Goal: Task Accomplishment & Management: Use online tool/utility

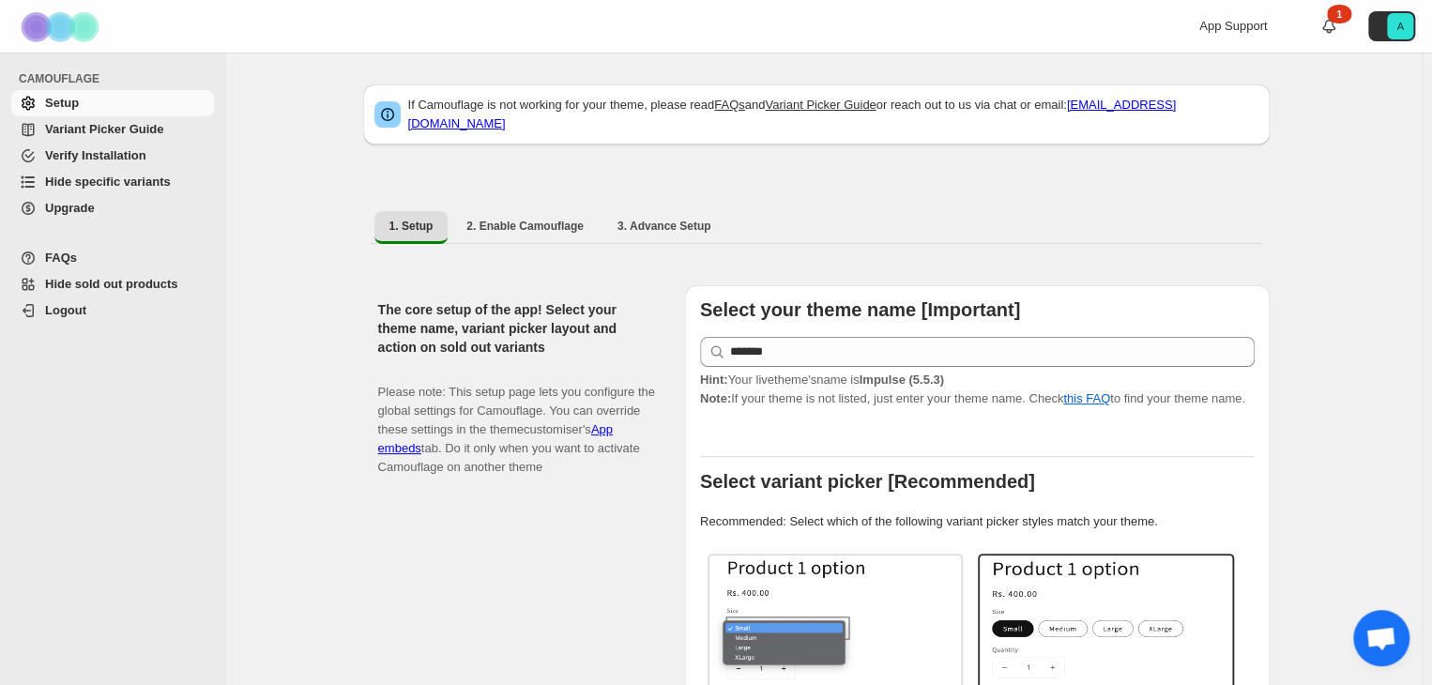
click at [132, 189] on span "Hide specific variants" at bounding box center [127, 182] width 165 height 19
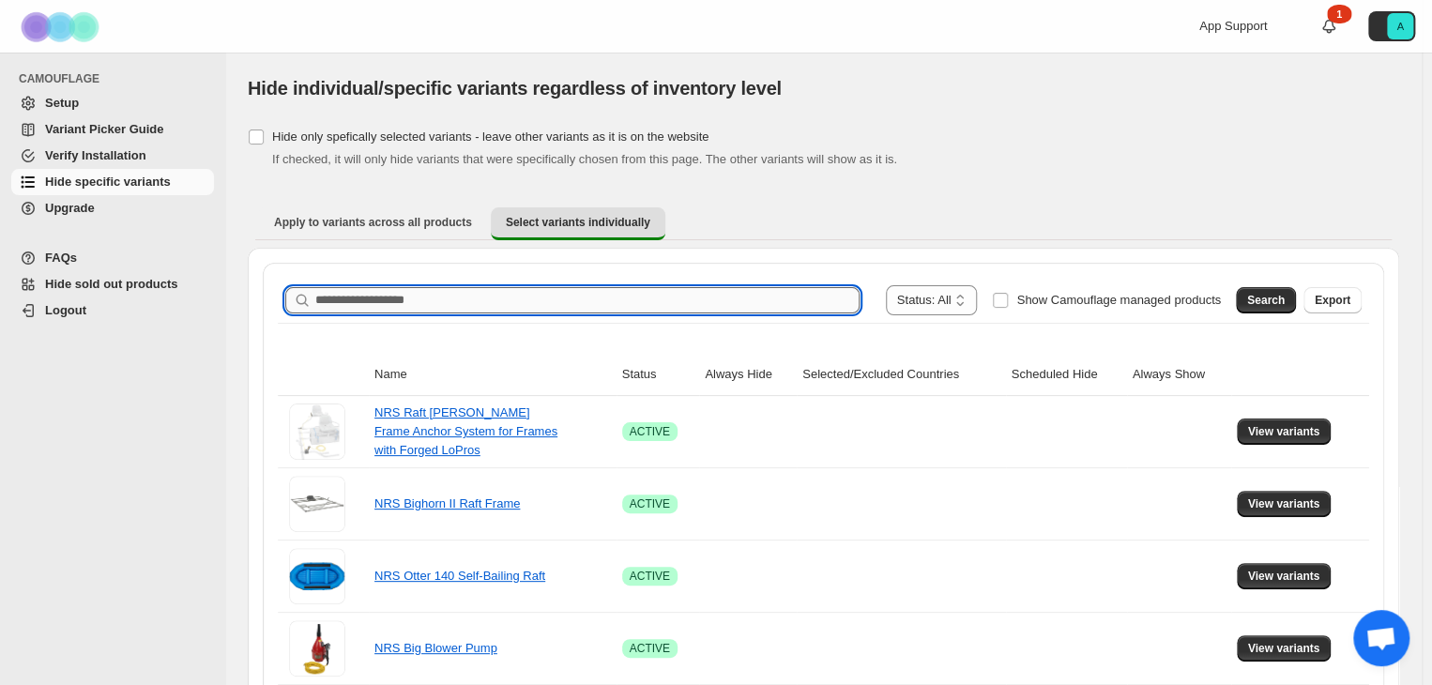
click at [638, 300] on input "Search product name" at bounding box center [587, 300] width 544 height 26
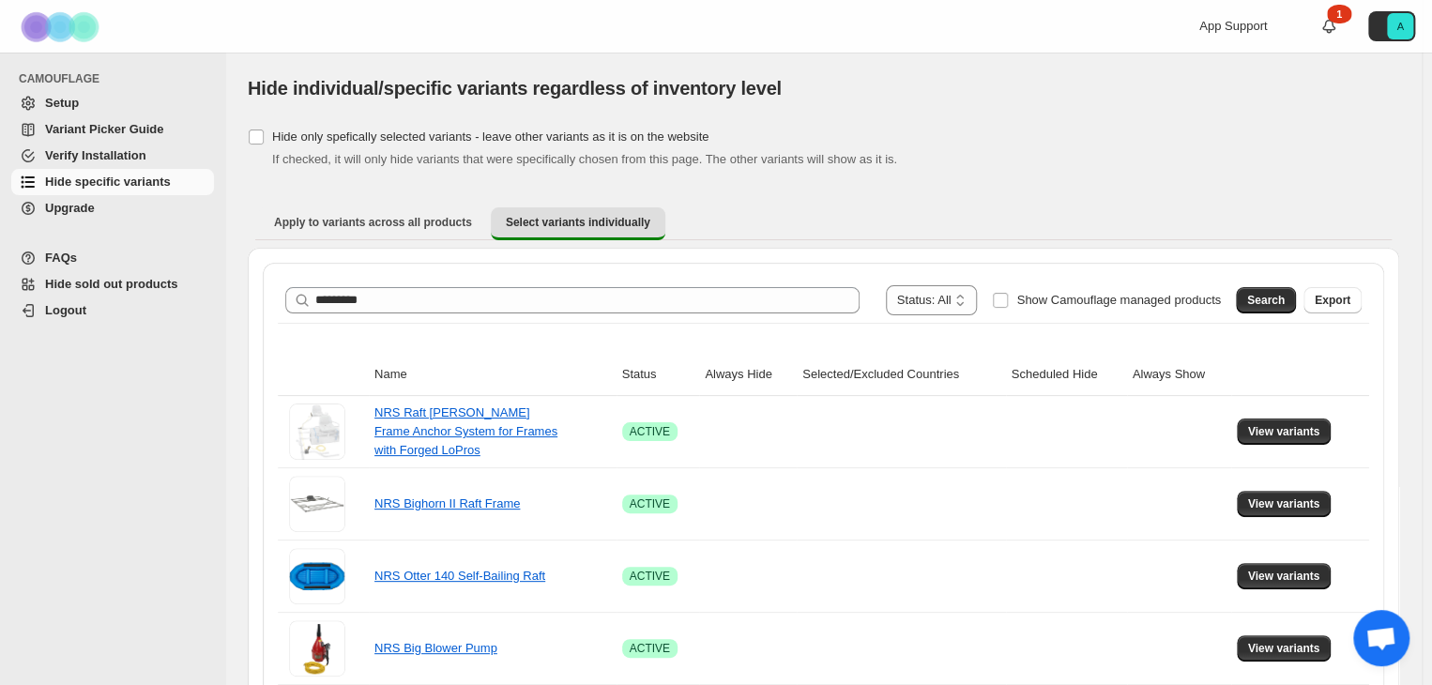
click at [1265, 298] on span "Search" at bounding box center [1266, 300] width 38 height 15
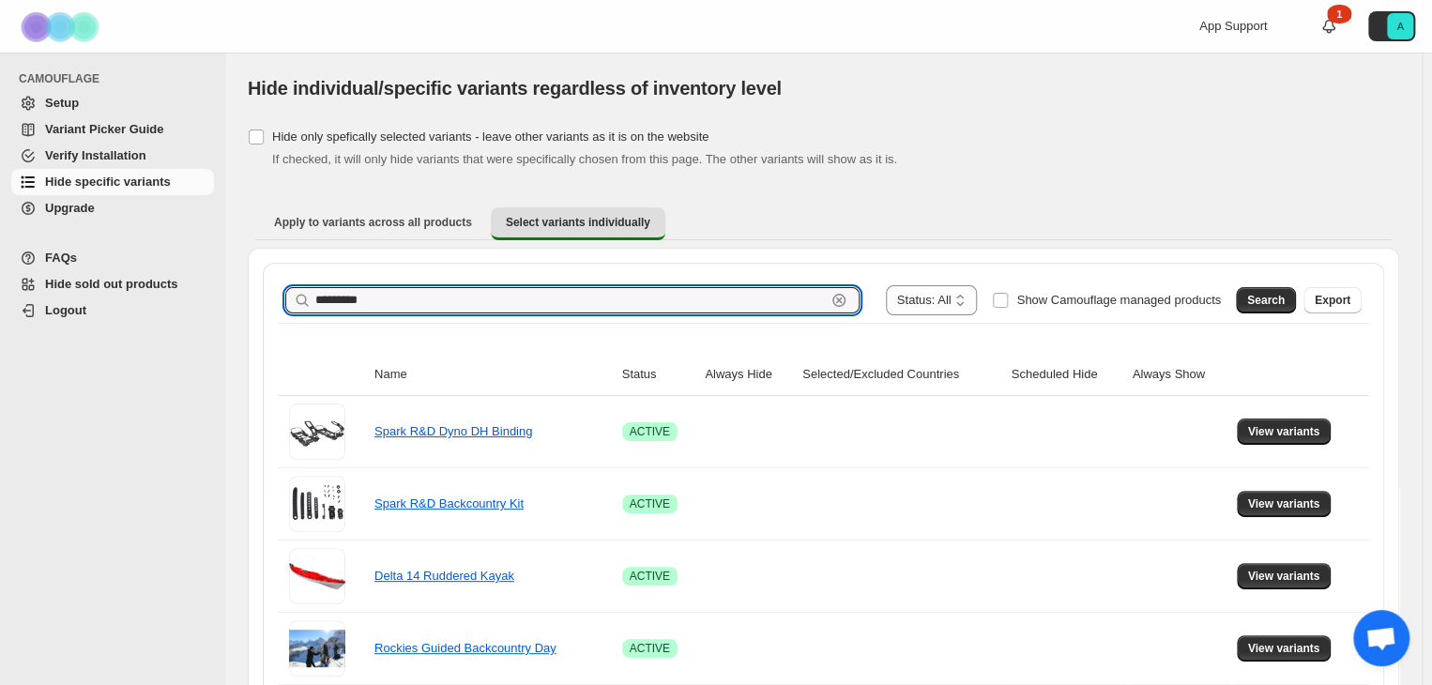
drag, startPoint x: 443, startPoint y: 301, endPoint x: 256, endPoint y: 297, distance: 186.8
type input "**********"
click at [1278, 297] on span "Search" at bounding box center [1266, 300] width 38 height 15
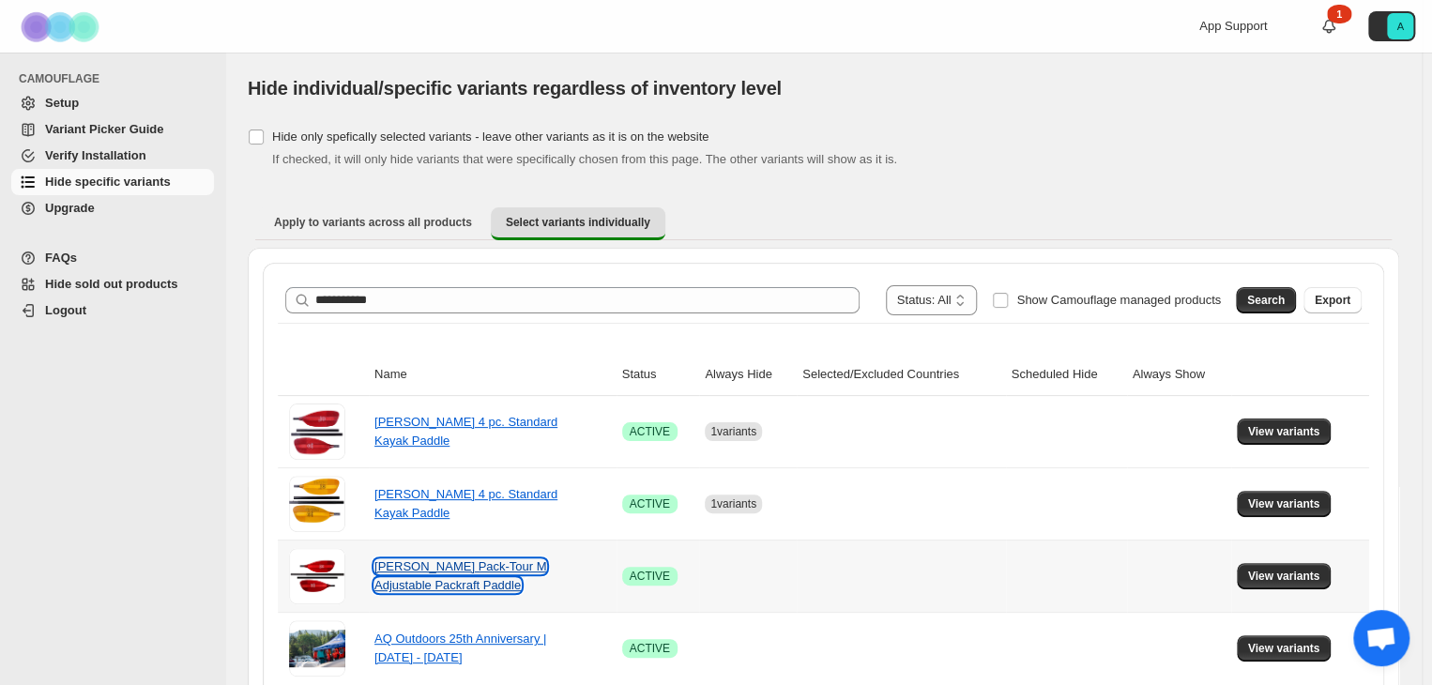
click at [415, 568] on link "[PERSON_NAME] Pack-Tour M Adjustable Packraft Paddle" at bounding box center [460, 575] width 173 height 33
click at [1295, 574] on span "View variants" at bounding box center [1284, 576] width 72 height 15
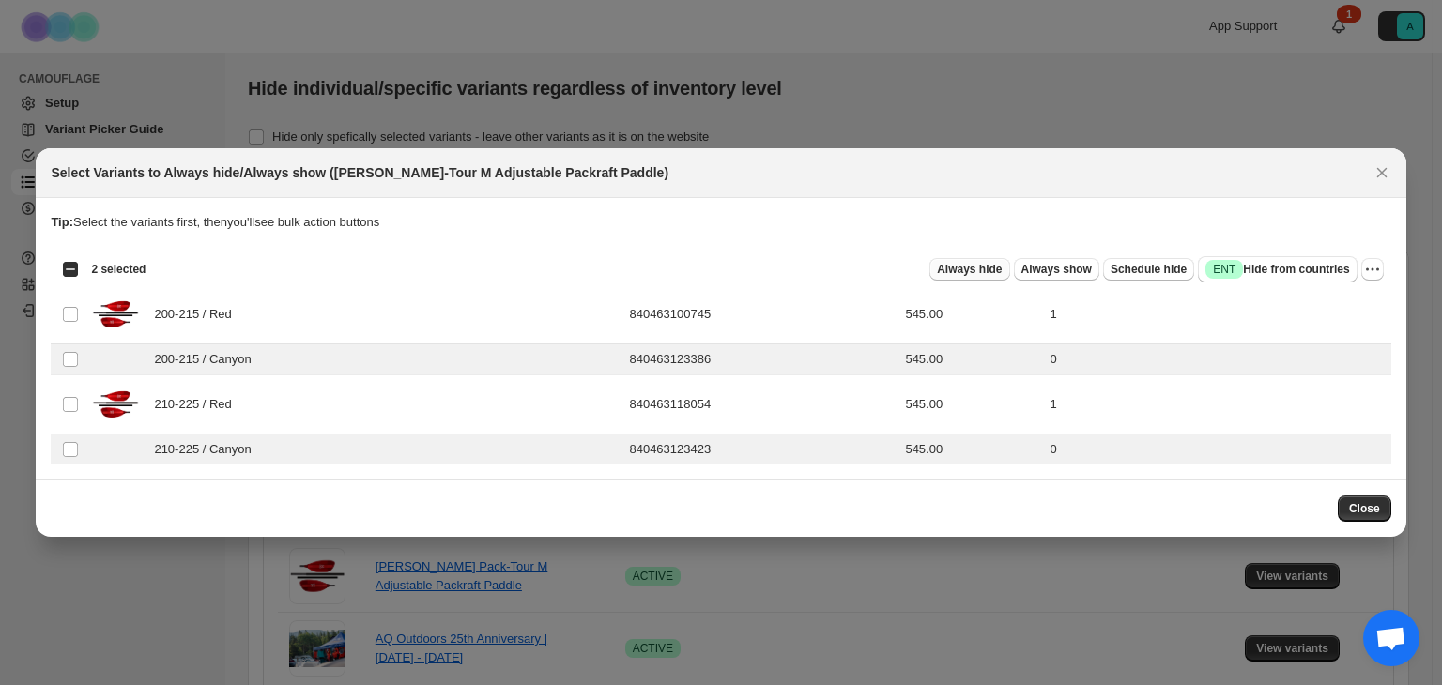
click at [975, 272] on span "Always hide" at bounding box center [969, 269] width 65 height 15
